Goal: Navigation & Orientation: Find specific page/section

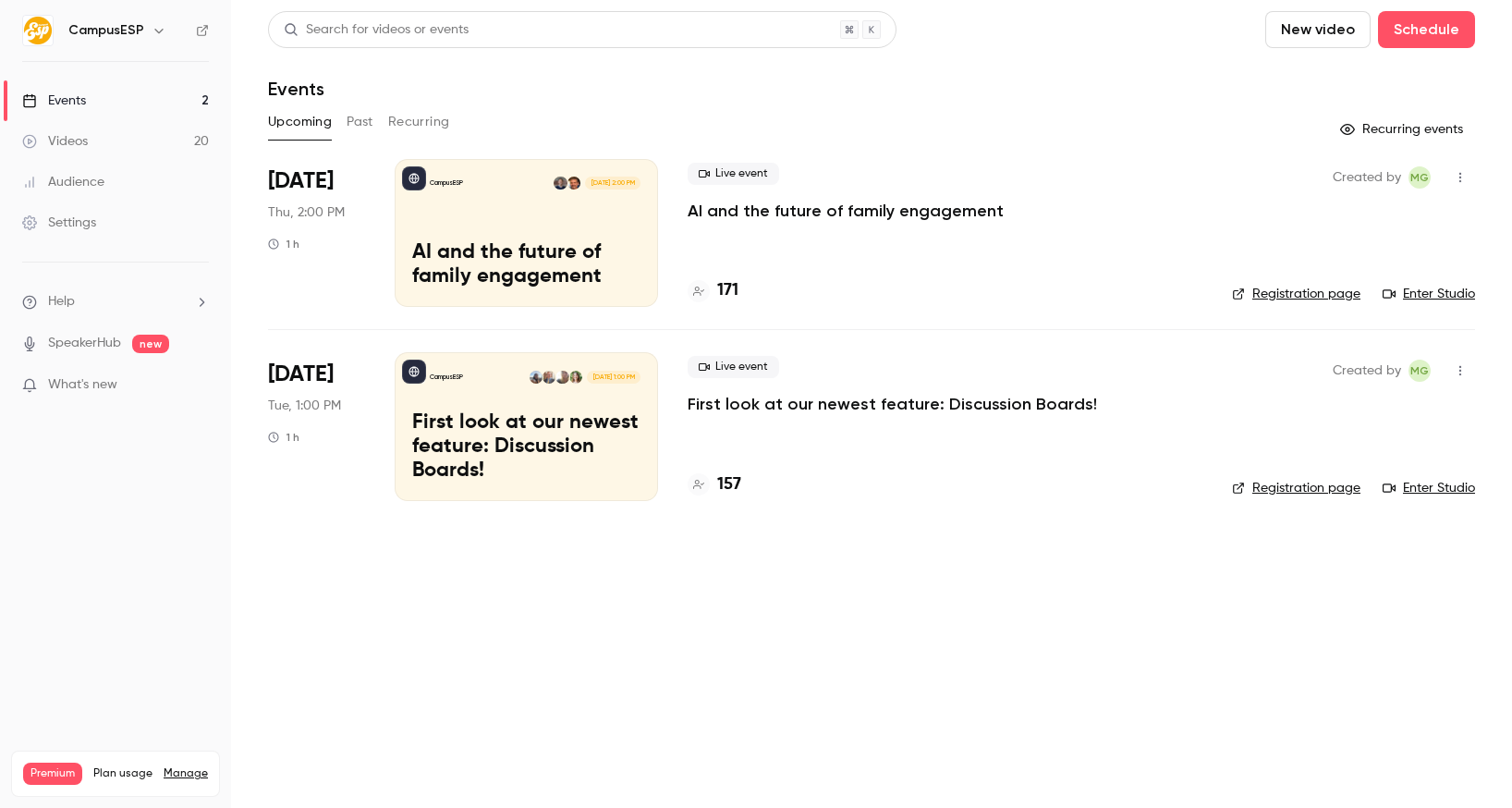
click at [1418, 484] on link "Enter Studio" at bounding box center [1429, 488] width 93 height 19
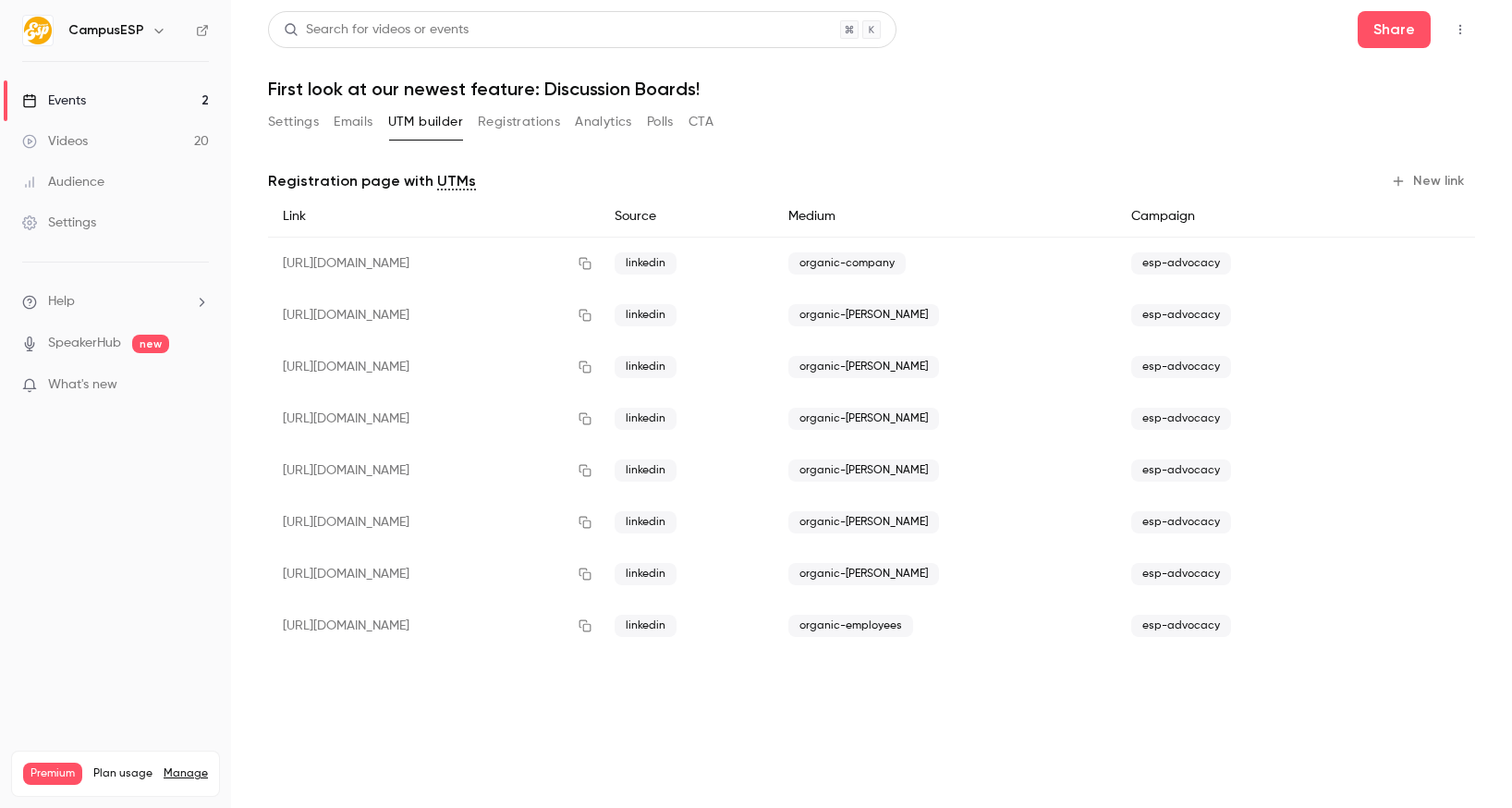
click at [90, 93] on link "Events 2" at bounding box center [115, 100] width 231 height 40
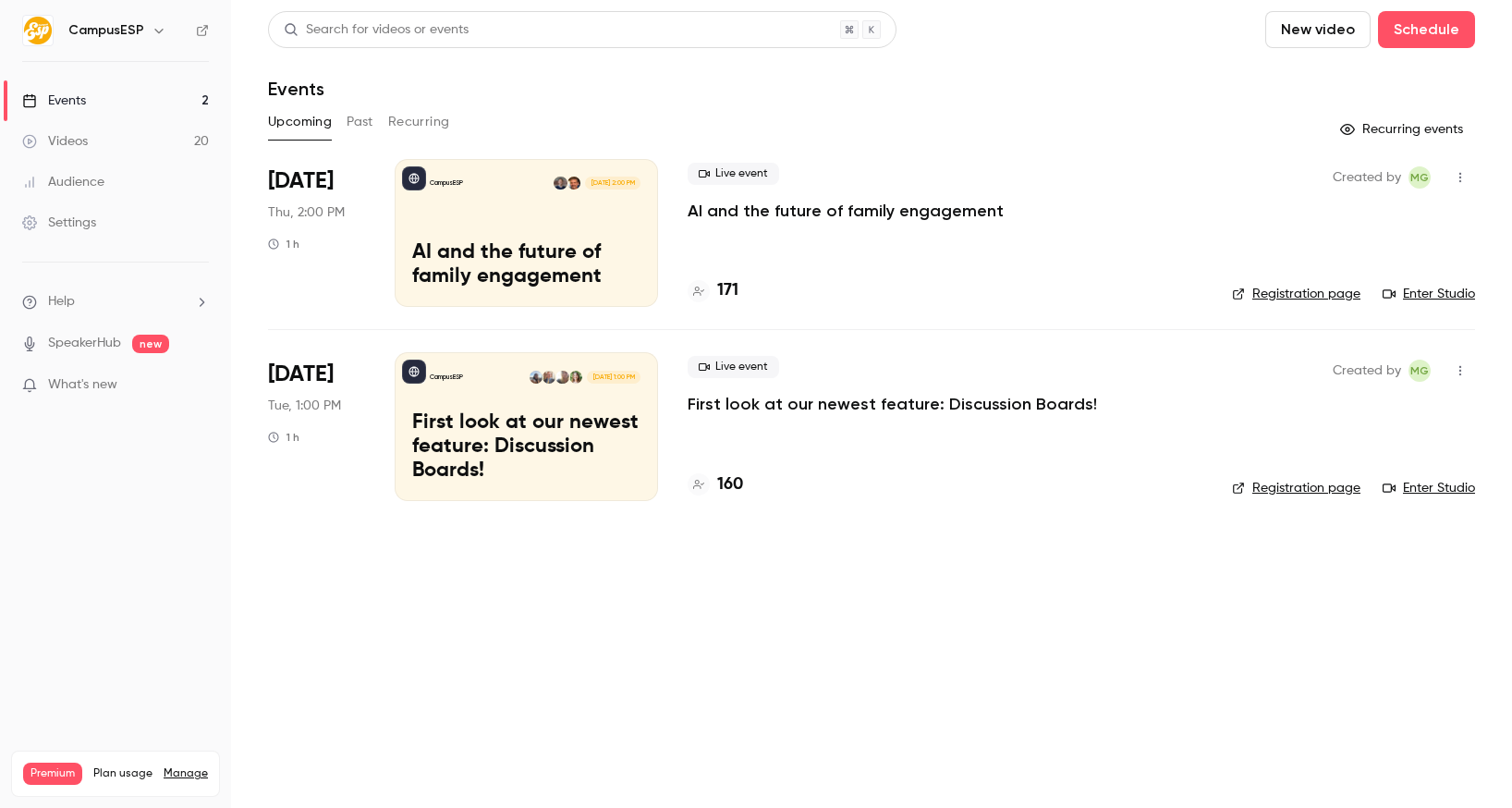
click at [1464, 483] on link "Enter Studio" at bounding box center [1429, 488] width 93 height 19
